Goal: Information Seeking & Learning: Learn about a topic

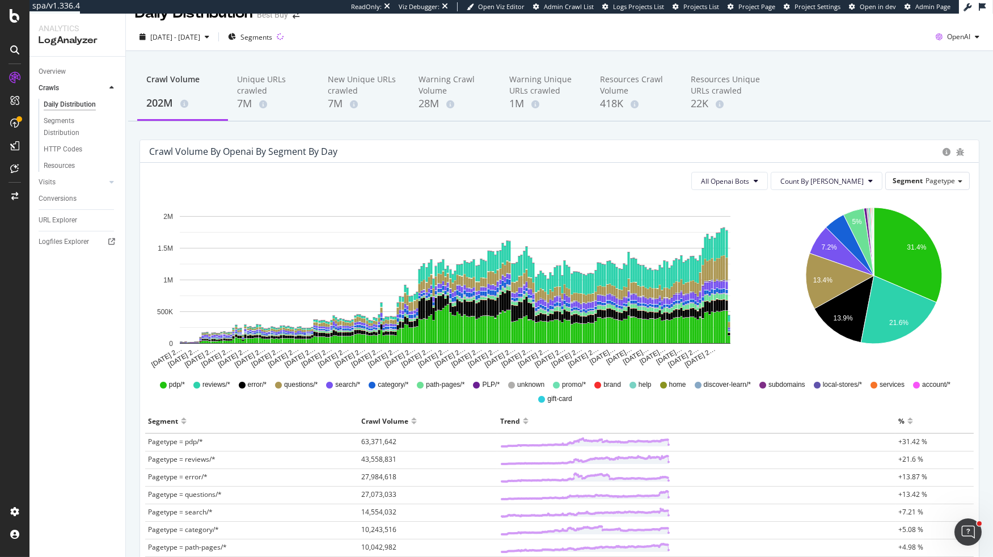
scroll to position [11, 0]
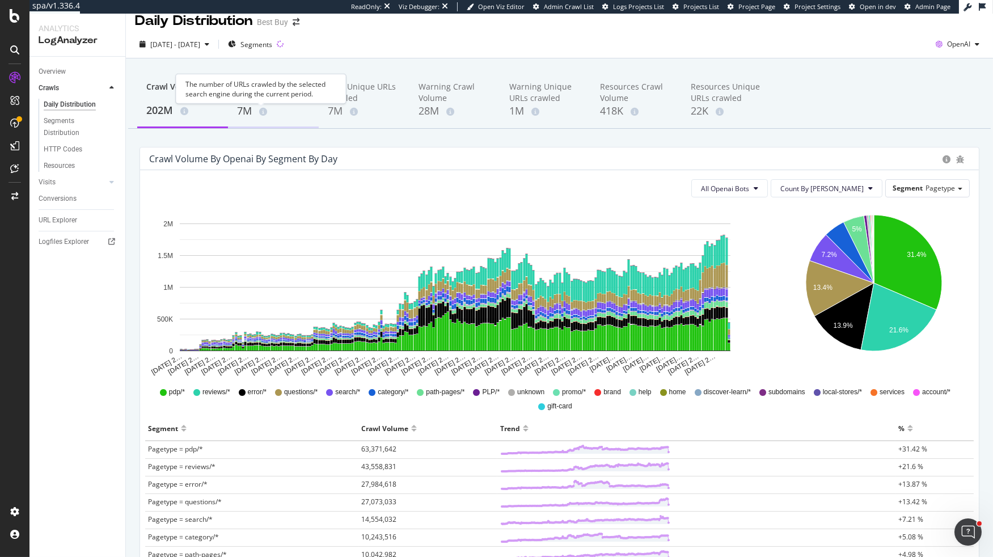
click at [251, 108] on div "7M" at bounding box center [273, 111] width 73 height 15
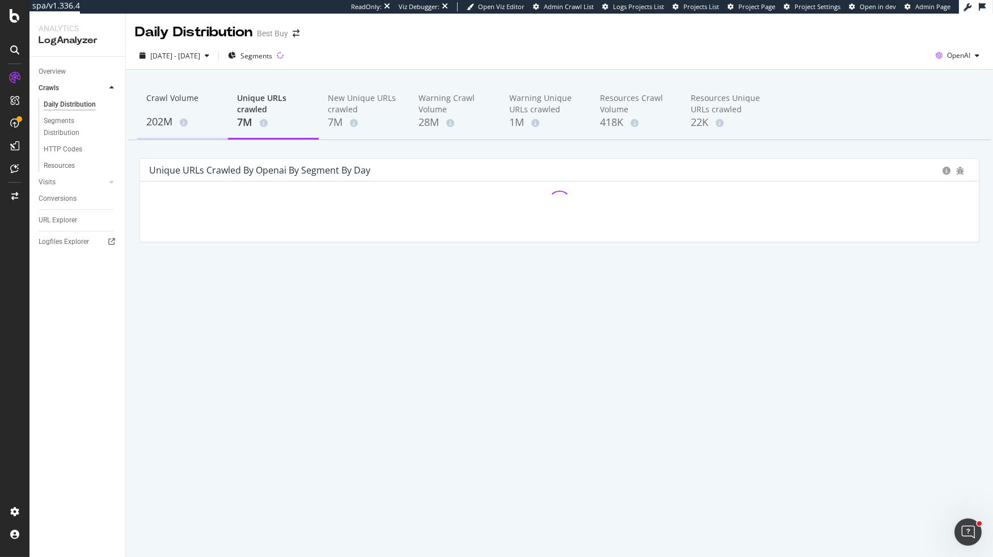
click at [163, 124] on div "202M" at bounding box center [182, 122] width 73 height 15
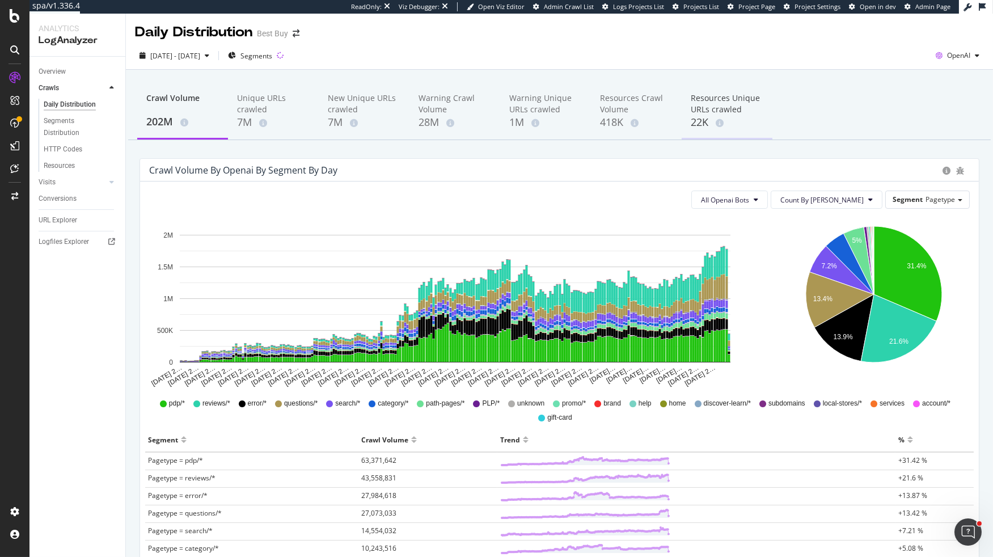
click at [693, 121] on div "22K" at bounding box center [727, 122] width 73 height 15
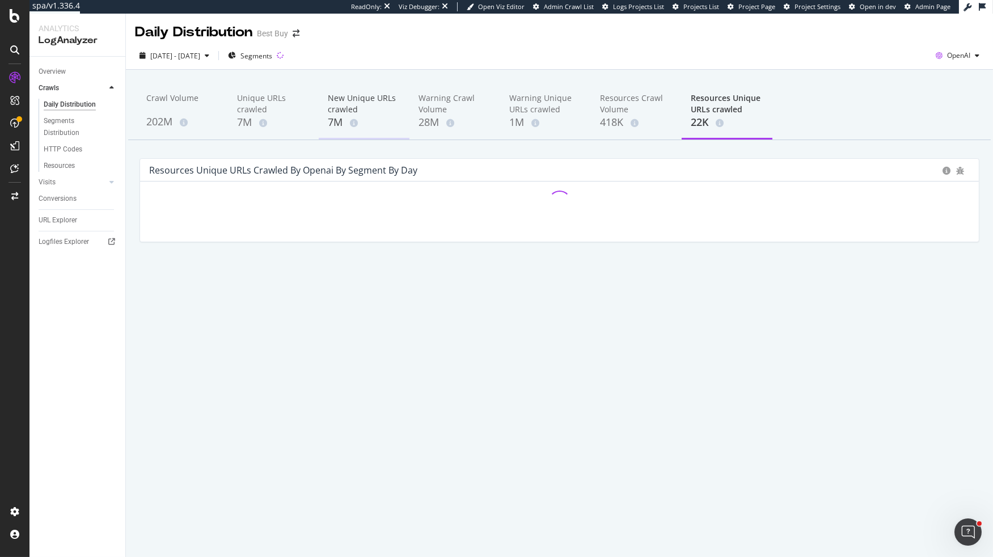
click at [343, 104] on div "New Unique URLs crawled" at bounding box center [364, 103] width 73 height 23
click at [256, 108] on div "Unique URLs crawled" at bounding box center [273, 103] width 73 height 23
click at [157, 113] on div "Crawl Volume" at bounding box center [182, 103] width 73 height 22
